Goal: Use online tool/utility: Utilize a website feature to perform a specific function

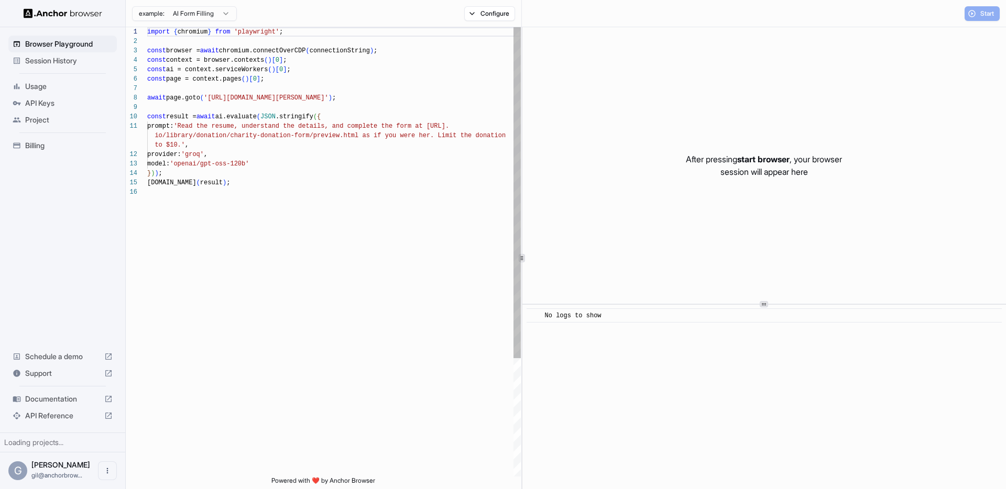
scroll to position [94, 0]
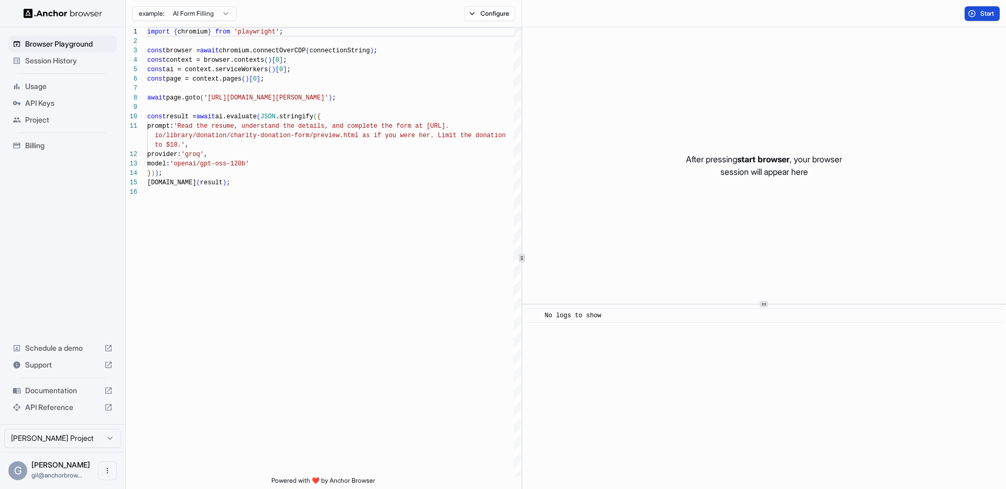
click at [994, 15] on span "Start" at bounding box center [988, 13] width 15 height 8
click at [921, 20] on div "Start" at bounding box center [764, 13] width 484 height 27
click at [988, 14] on span "Start" at bounding box center [988, 13] width 15 height 8
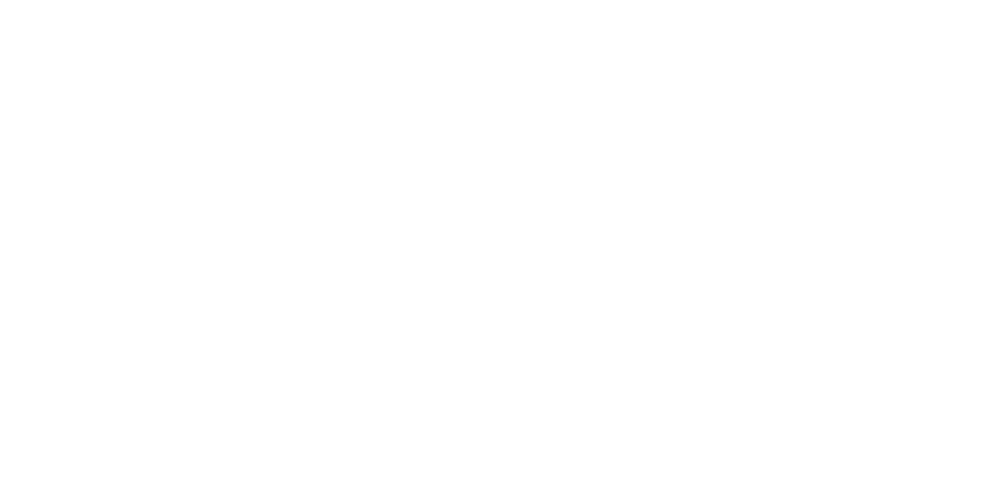
click at [808, 449] on html at bounding box center [503, 244] width 1006 height 489
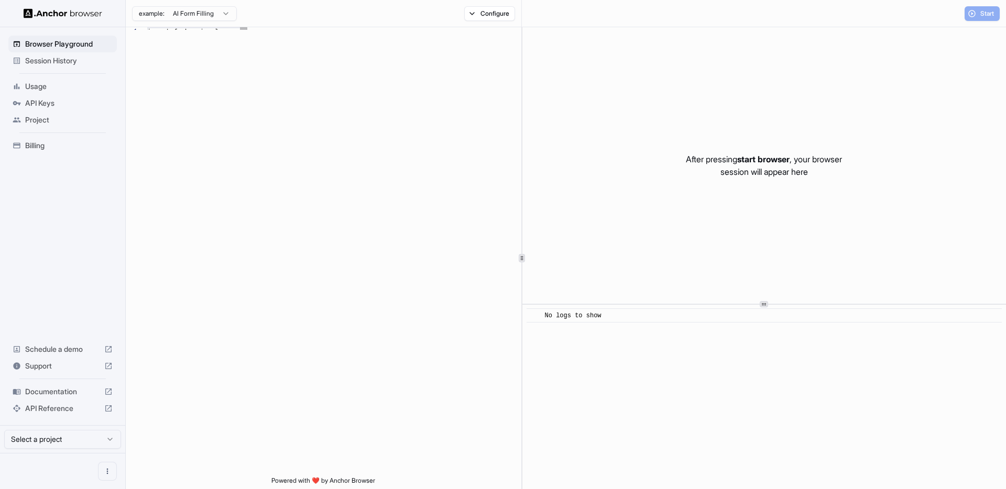
scroll to position [47, 0]
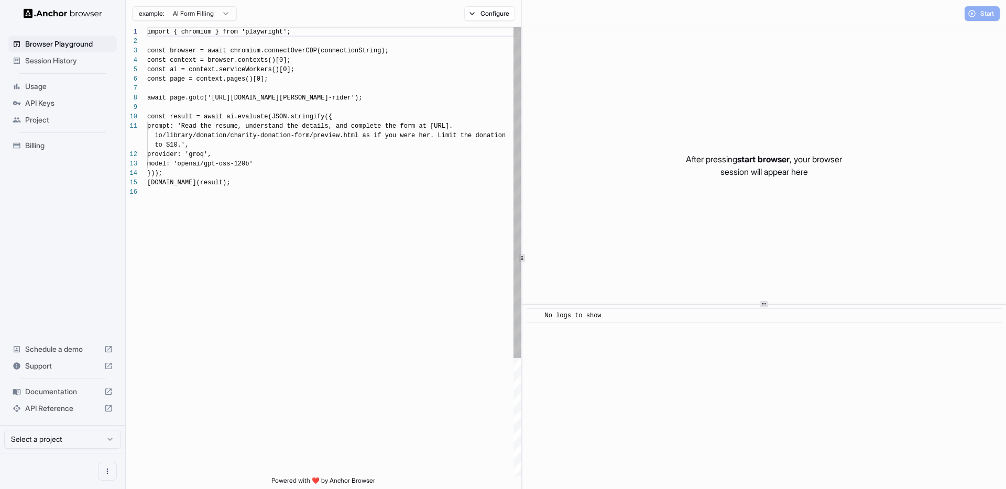
scroll to position [94, 0]
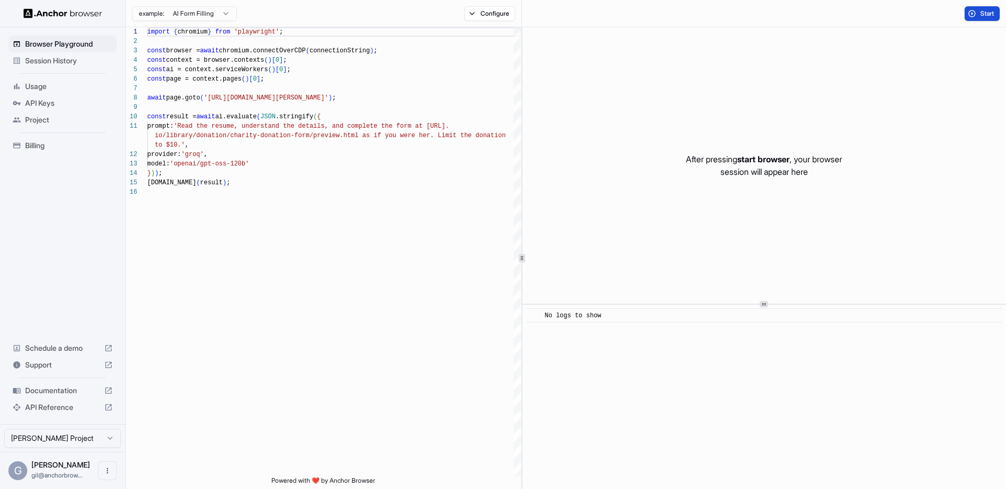
click at [985, 17] on span "Start" at bounding box center [988, 13] width 15 height 8
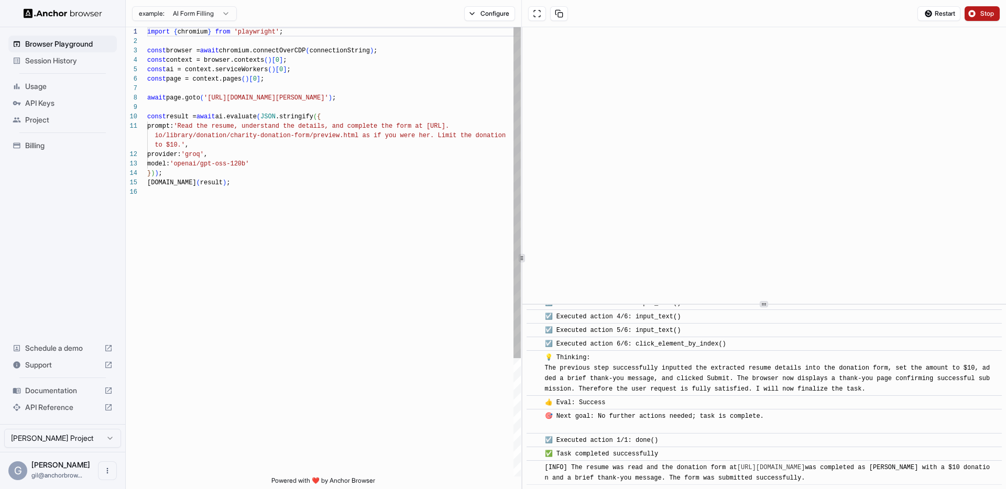
scroll to position [322, 0]
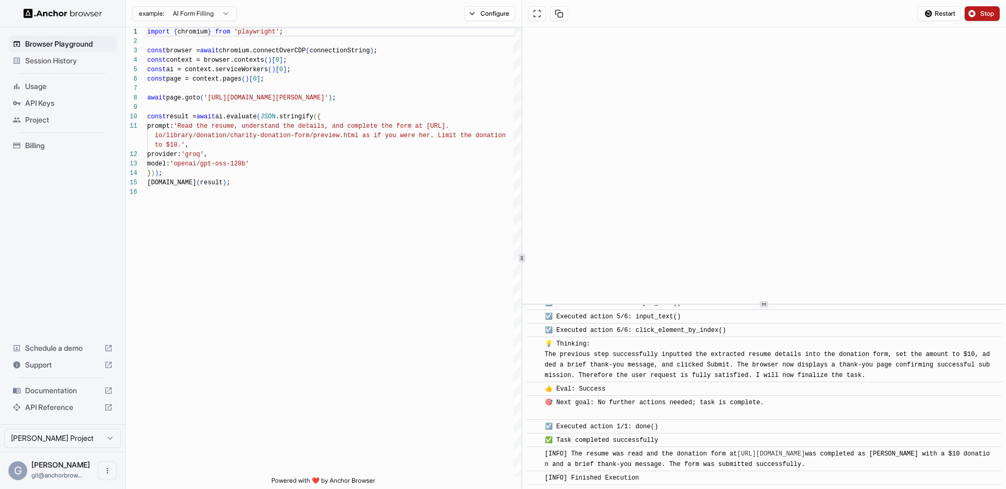
click at [982, 16] on span "Stop" at bounding box center [988, 13] width 15 height 8
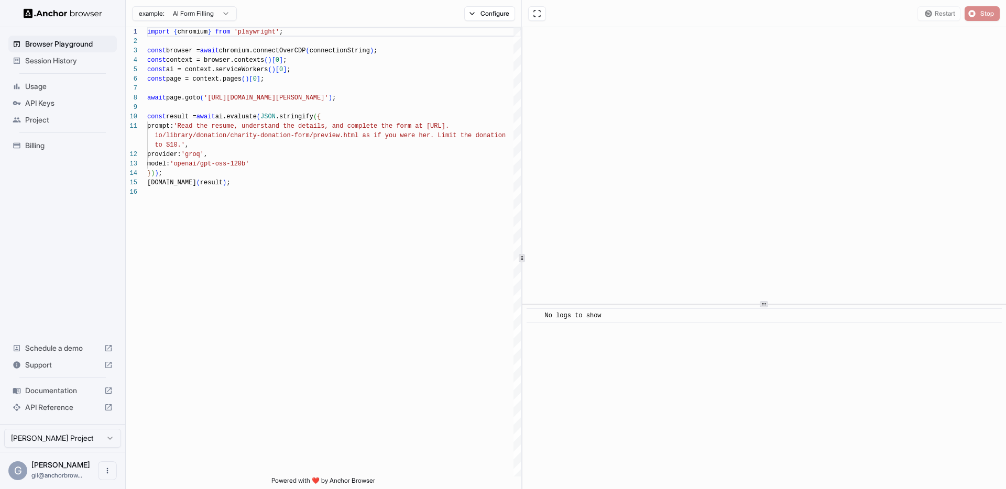
scroll to position [0, 0]
